Goal: Information Seeking & Learning: Check status

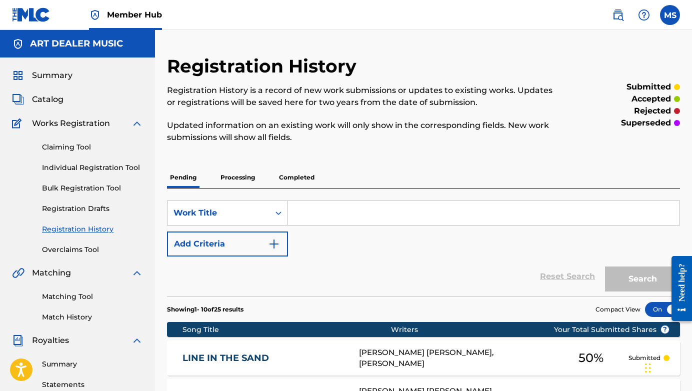
click at [63, 230] on link "Registration History" at bounding box center [92, 229] width 101 height 11
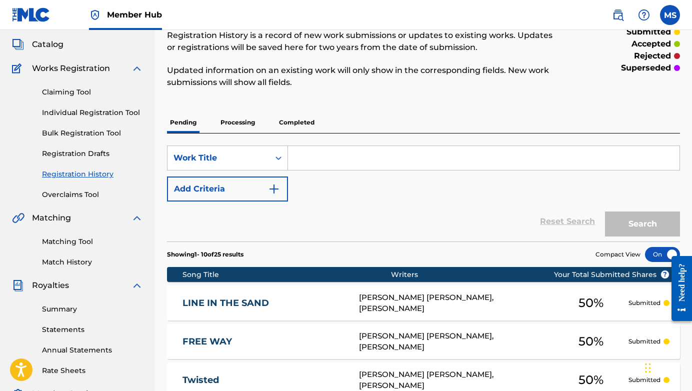
scroll to position [31, 0]
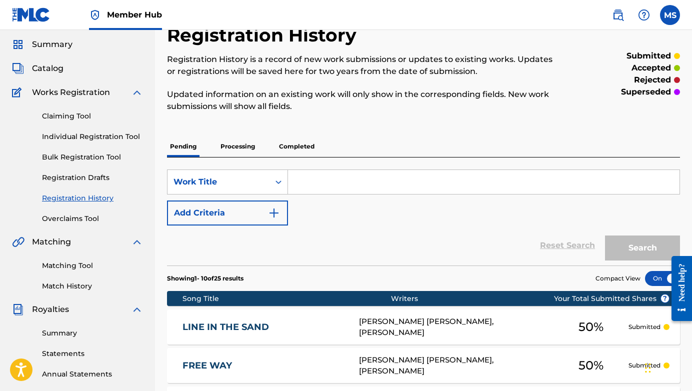
click at [229, 142] on p "Processing" at bounding box center [238, 146] width 41 height 21
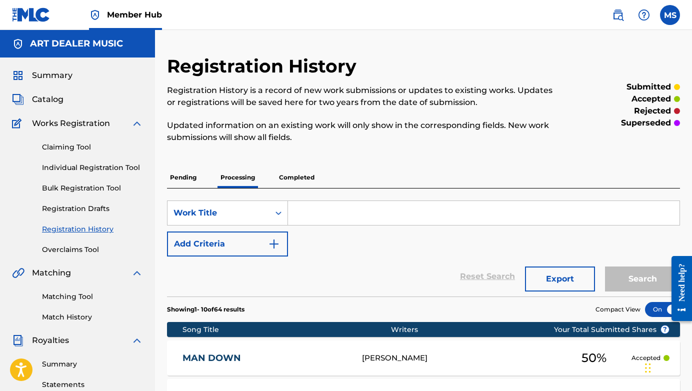
click at [196, 181] on p "Pending" at bounding box center [183, 177] width 33 height 21
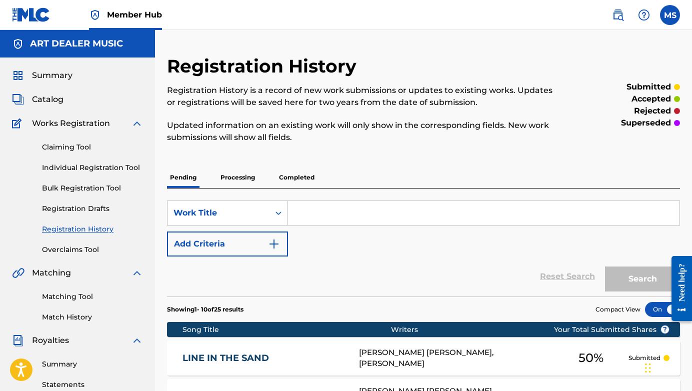
click at [286, 173] on p "Completed" at bounding box center [297, 177] width 42 height 21
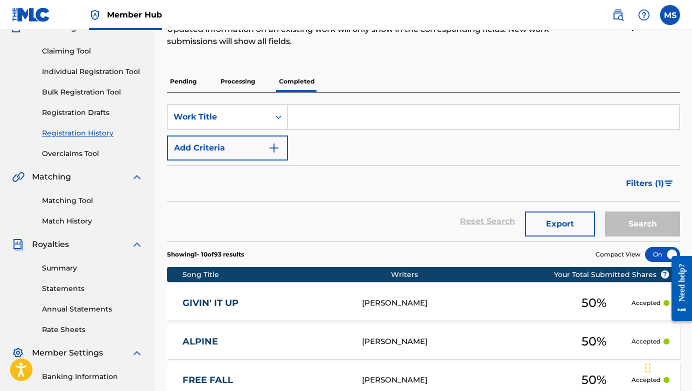
scroll to position [37, 0]
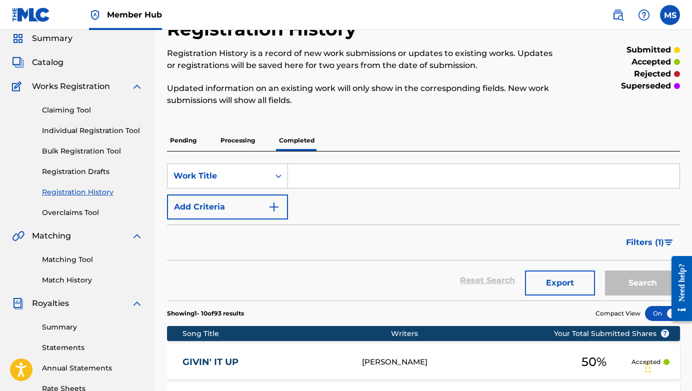
click at [235, 135] on p "Processing" at bounding box center [238, 140] width 41 height 21
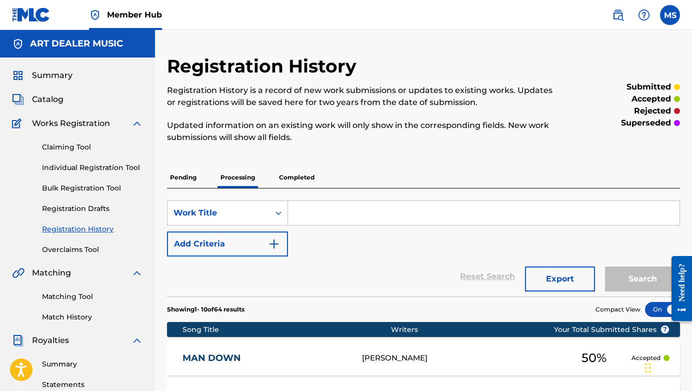
click at [179, 178] on p "Pending" at bounding box center [183, 177] width 33 height 21
